Goal: Task Accomplishment & Management: Use online tool/utility

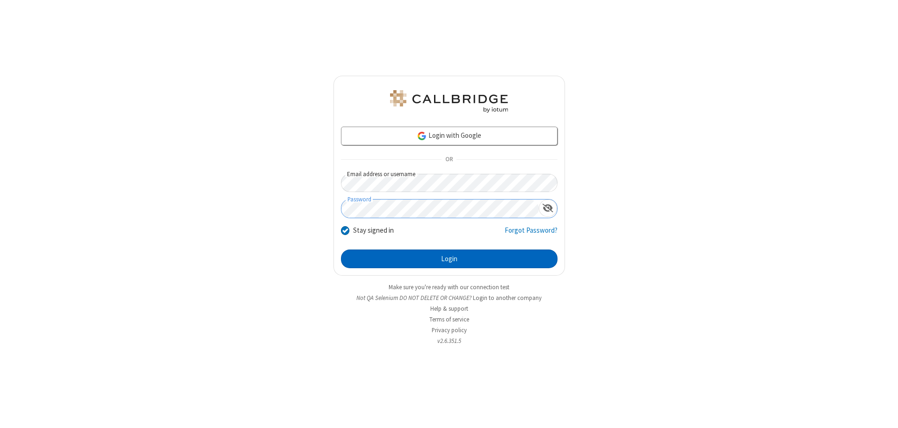
click at [449, 259] on button "Login" at bounding box center [449, 259] width 216 height 19
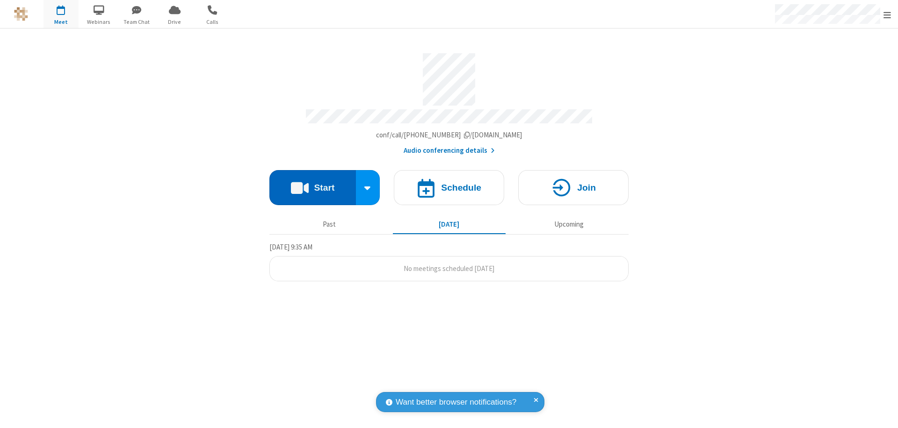
click at [312, 183] on button "Start" at bounding box center [312, 187] width 86 height 35
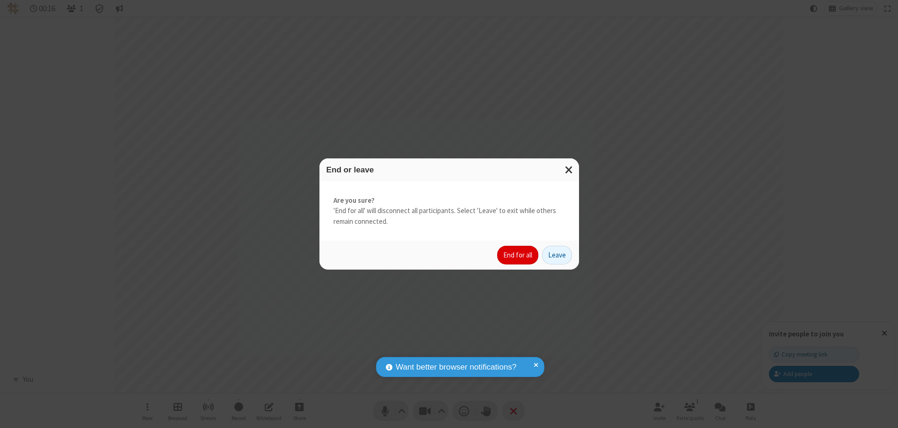
click at [518, 255] on button "End for all" at bounding box center [517, 255] width 41 height 19
